Goal: Task Accomplishment & Management: Use online tool/utility

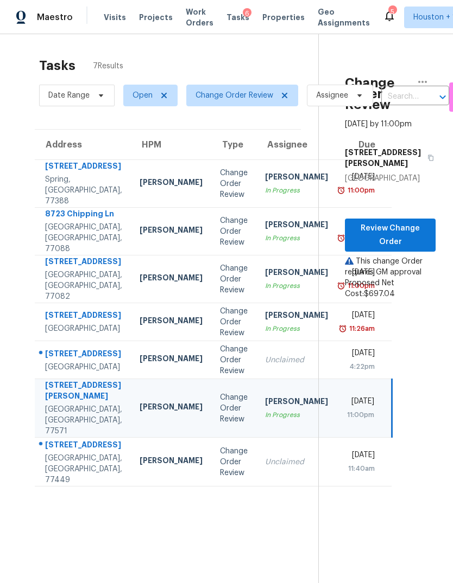
scroll to position [34, 0]
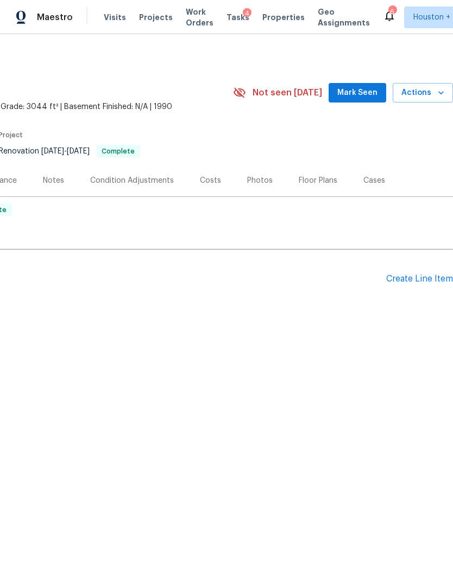
scroll to position [0, 161]
click at [435, 94] on span "Actions" at bounding box center [422, 93] width 43 height 14
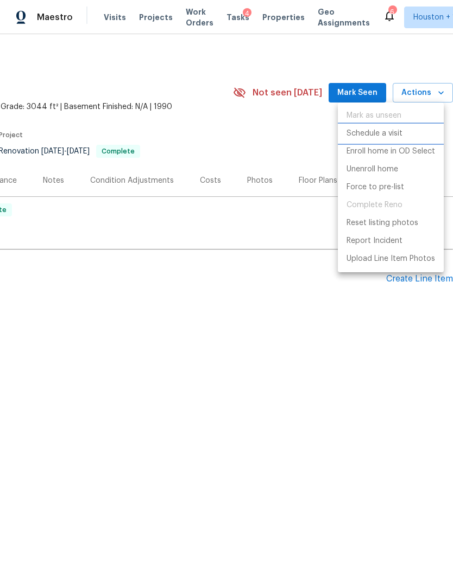
click at [402, 131] on p "Schedule a visit" at bounding box center [374, 133] width 56 height 11
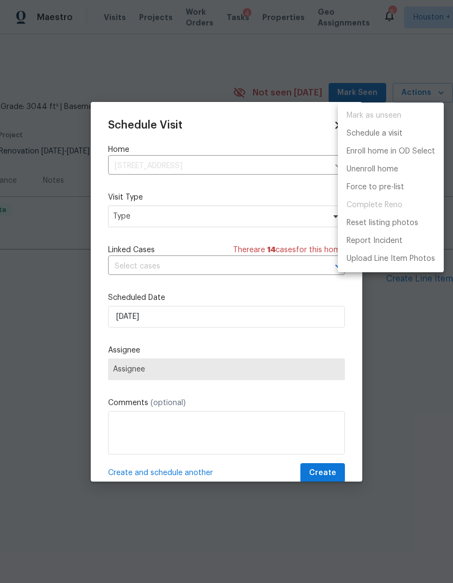
click at [267, 225] on div at bounding box center [226, 291] width 453 height 583
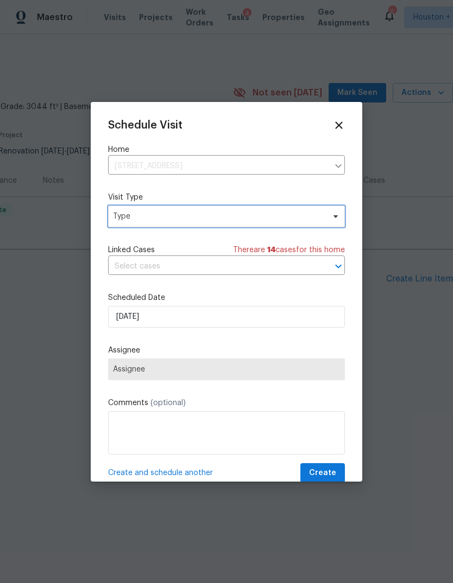
click at [277, 215] on span "Type" at bounding box center [218, 216] width 211 height 11
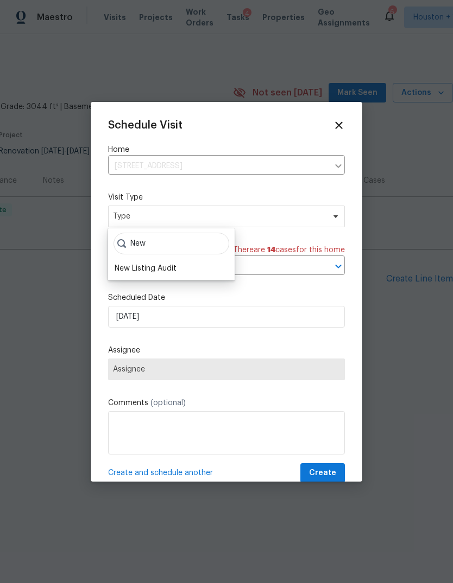
click at [157, 254] on input "New" at bounding box center [171, 244] width 116 height 22
type input "New"
click at [161, 258] on div "New New Listing Audit" at bounding box center [171, 254] width 126 height 52
click at [162, 272] on div "New Listing Audit" at bounding box center [146, 268] width 62 height 11
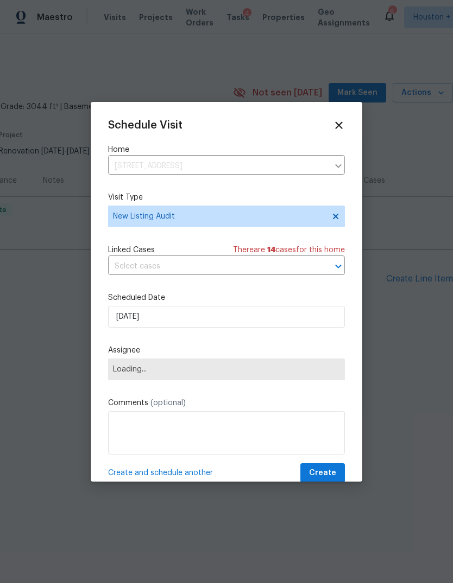
click at [167, 371] on span "Loading..." at bounding box center [226, 369] width 227 height 9
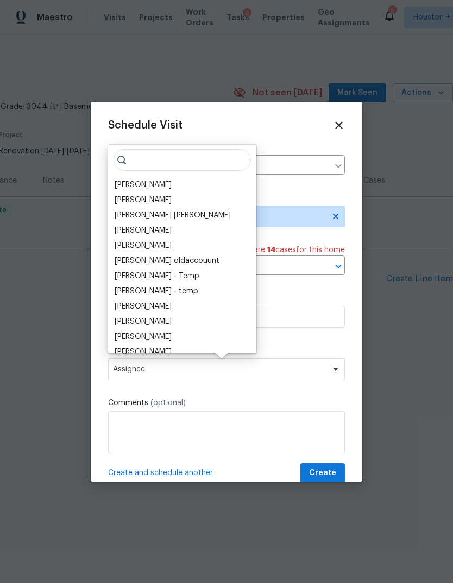
click at [186, 165] on input "search" at bounding box center [181, 160] width 137 height 22
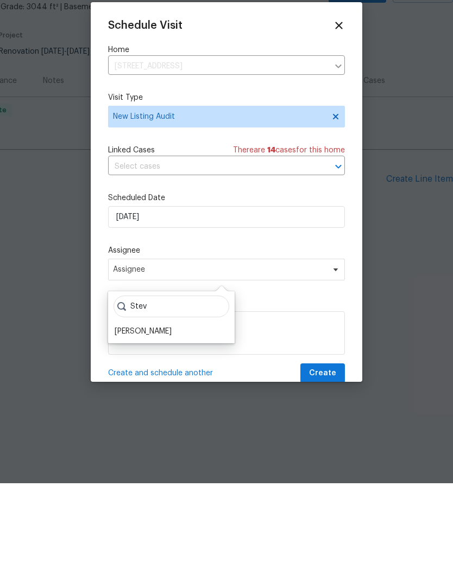
type input "Stev"
click at [150, 426] on div "[PERSON_NAME]" at bounding box center [143, 431] width 57 height 11
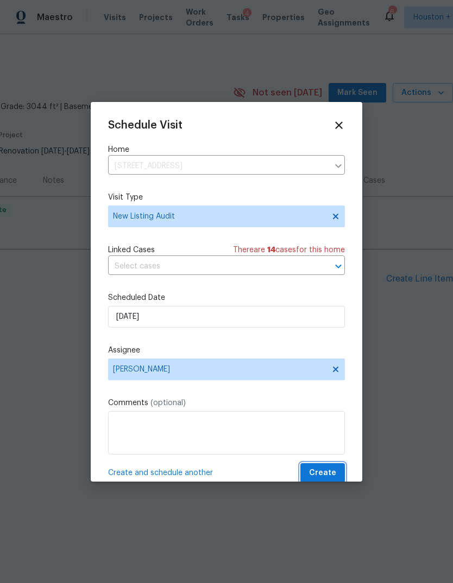
click at [332, 476] on span "Create" at bounding box center [322, 474] width 27 height 14
